Goal: Task Accomplishment & Management: Use online tool/utility

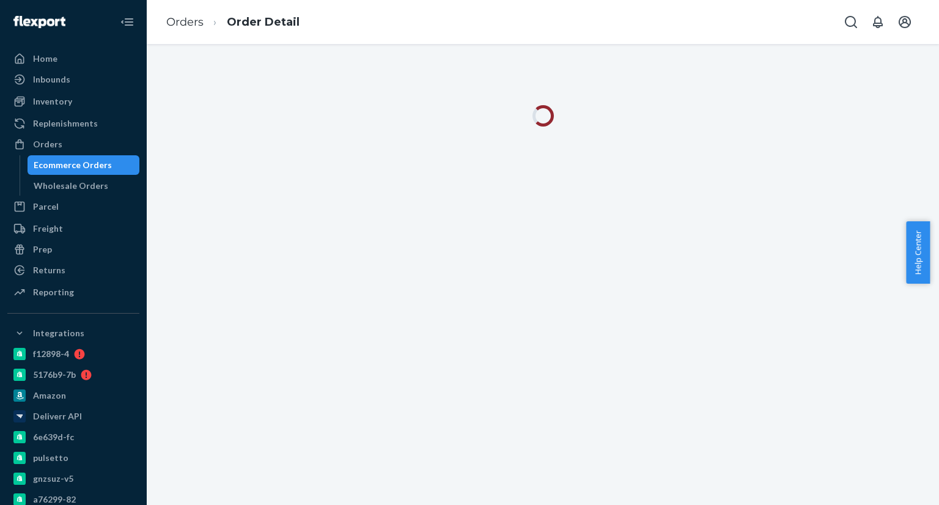
click at [48, 155] on div "Orders Ecommerce Orders Wholesale Orders" at bounding box center [73, 165] width 132 height 61
click at [49, 168] on div "Ecommerce Orders" at bounding box center [73, 165] width 78 height 12
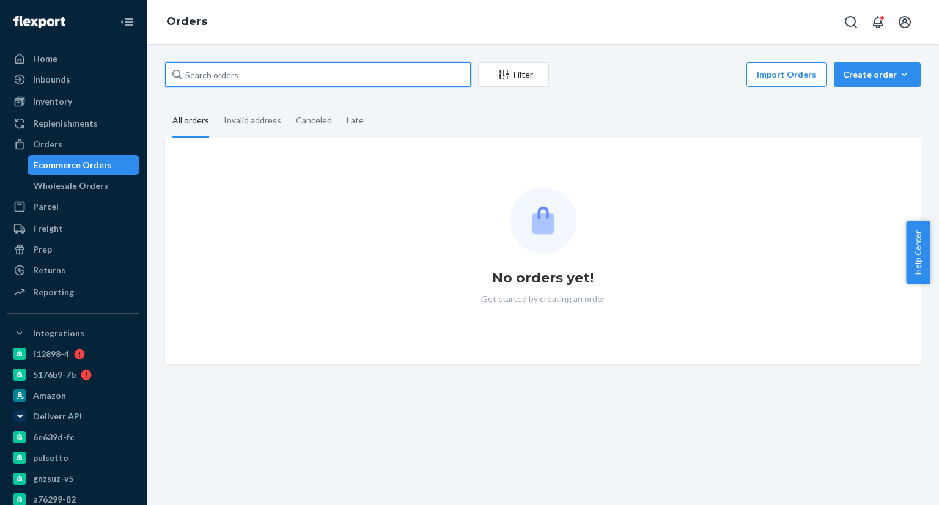
click at [225, 65] on input "text" at bounding box center [318, 74] width 306 height 24
paste input "4045102"
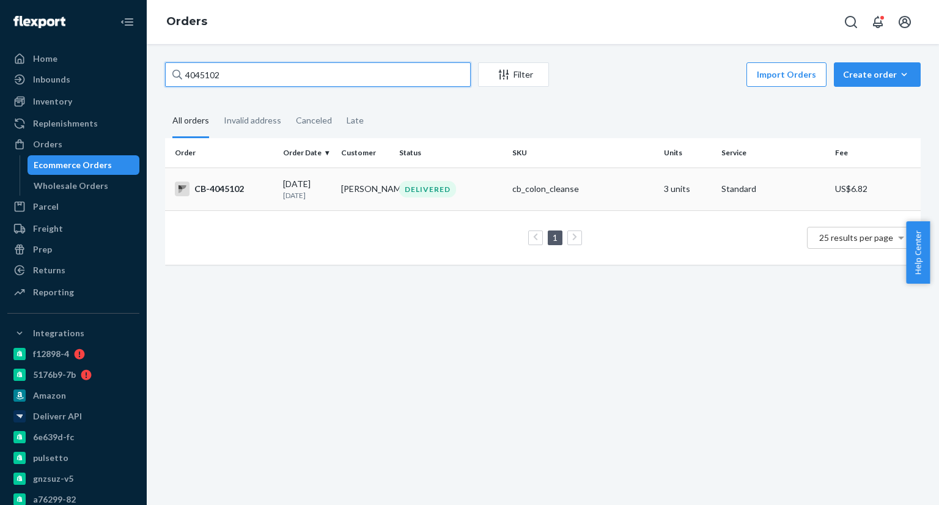
type input "4045102"
drag, startPoint x: 270, startPoint y: 193, endPoint x: 274, endPoint y: 183, distance: 10.7
click at [270, 193] on div "CB-4045102" at bounding box center [224, 189] width 98 height 15
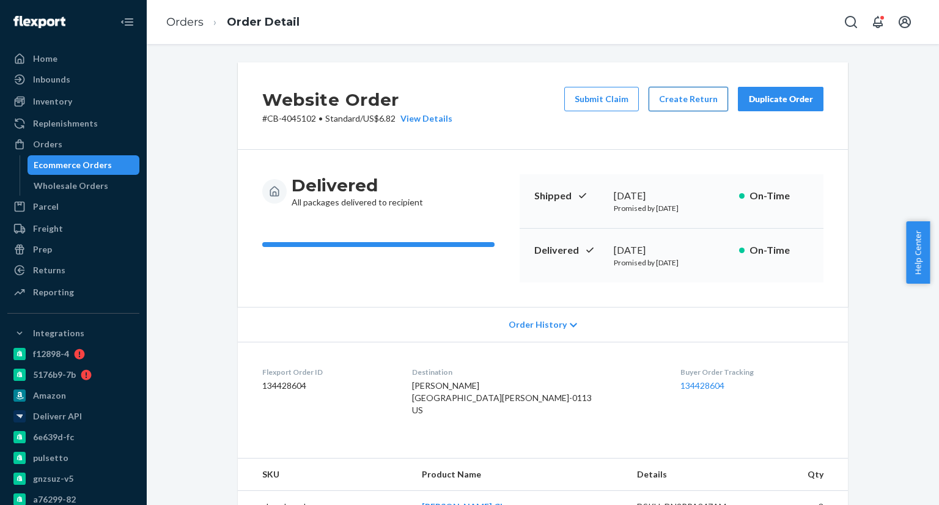
click at [708, 100] on button "Create Return" at bounding box center [688, 99] width 79 height 24
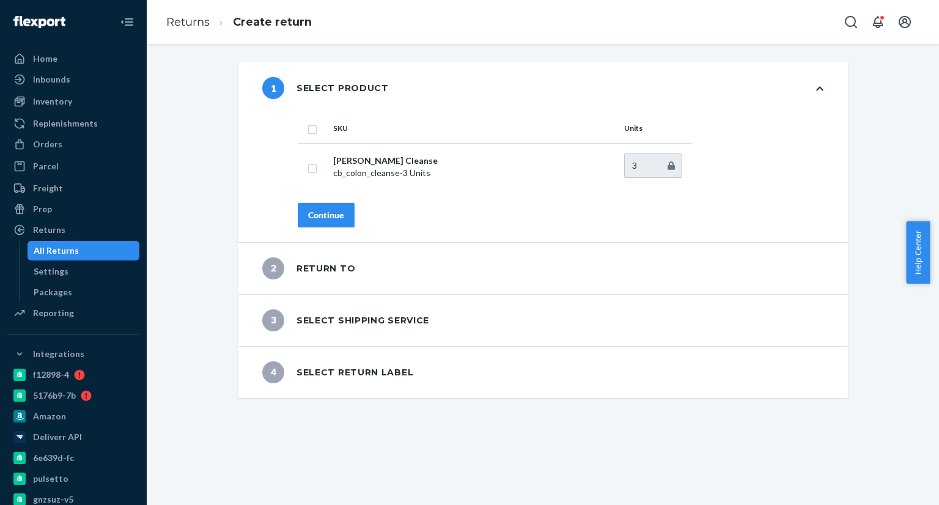
click at [308, 131] on input "checkbox" at bounding box center [313, 128] width 10 height 13
checkbox input "true"
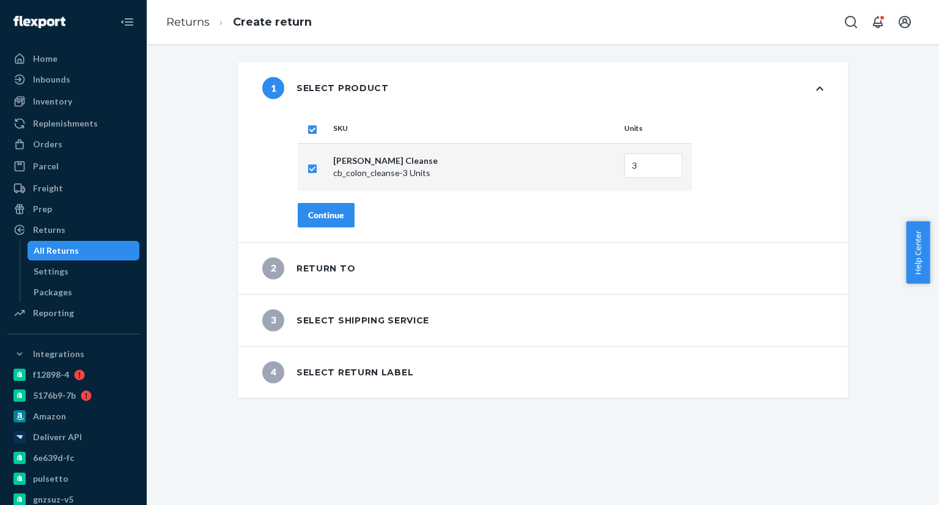
click at [311, 210] on div "Continue" at bounding box center [326, 215] width 36 height 12
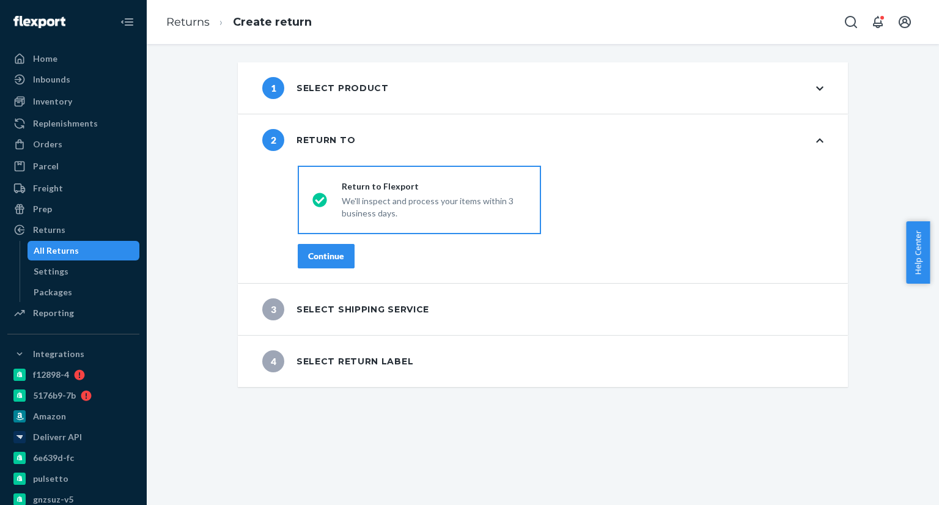
click at [318, 248] on button "Continue" at bounding box center [326, 256] width 57 height 24
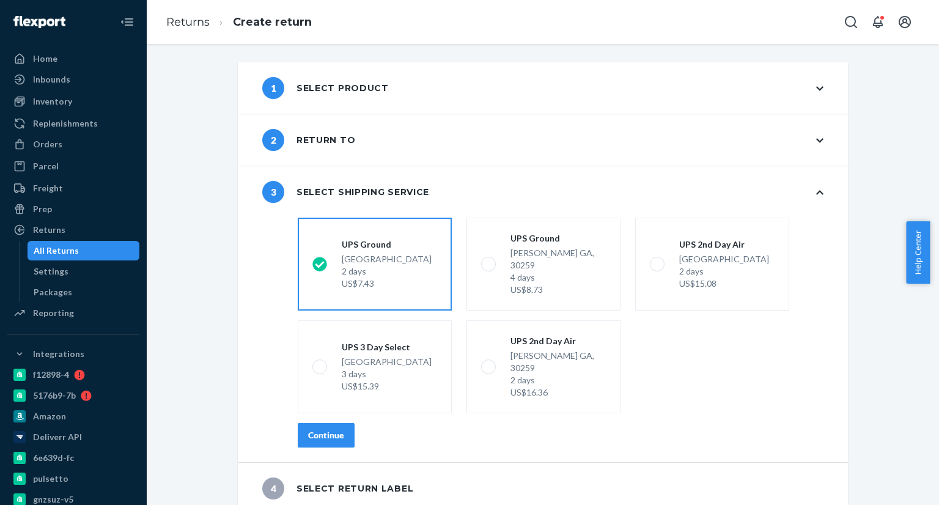
click at [323, 429] on div "Continue" at bounding box center [326, 435] width 36 height 12
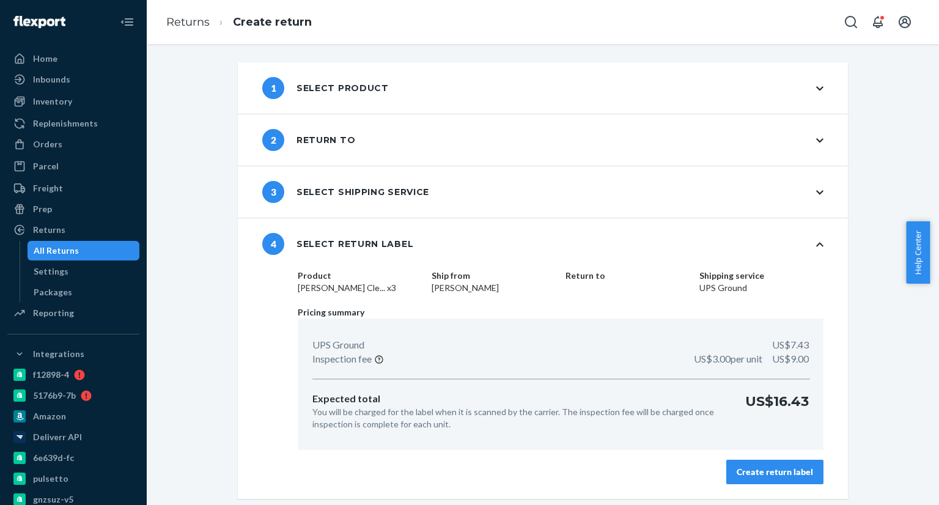
click at [767, 482] on div "Product [PERSON_NAME] Cle... x3 Ship from [PERSON_NAME] Return to Shipping serv…" at bounding box center [560, 384] width 575 height 229
click at [737, 461] on button "Create return label" at bounding box center [774, 472] width 97 height 24
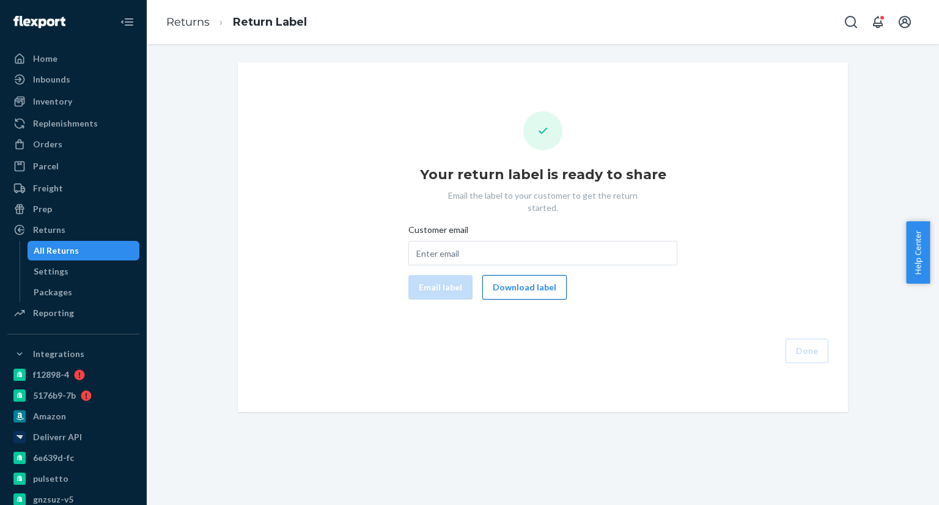
click at [501, 275] on button "Download label" at bounding box center [524, 287] width 84 height 24
